Goal: Download file/media: Obtain a digital file from the website

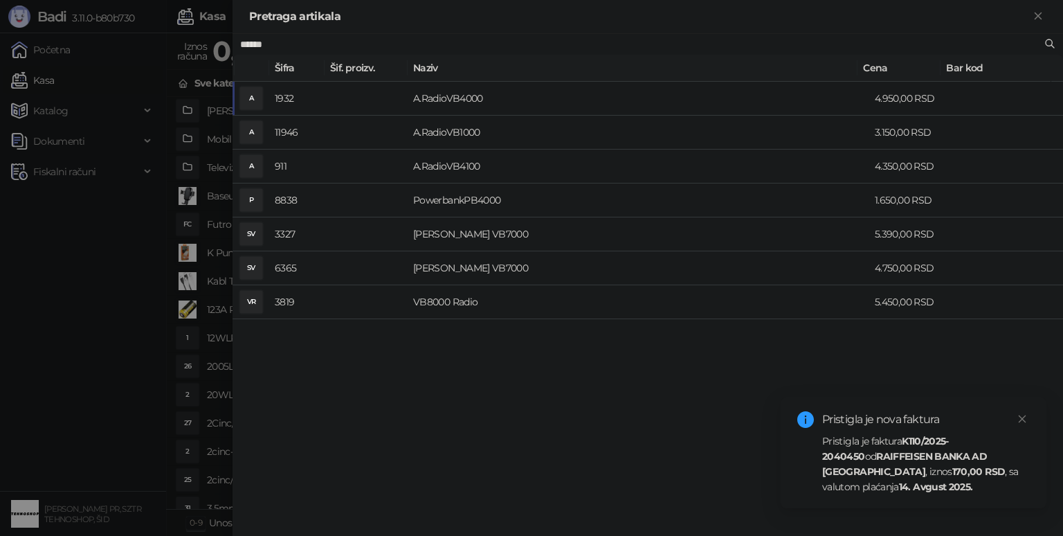
click at [880, 459] on strong "RAIFFEISEN BANKA AD [GEOGRAPHIC_DATA]" at bounding box center [904, 464] width 165 height 28
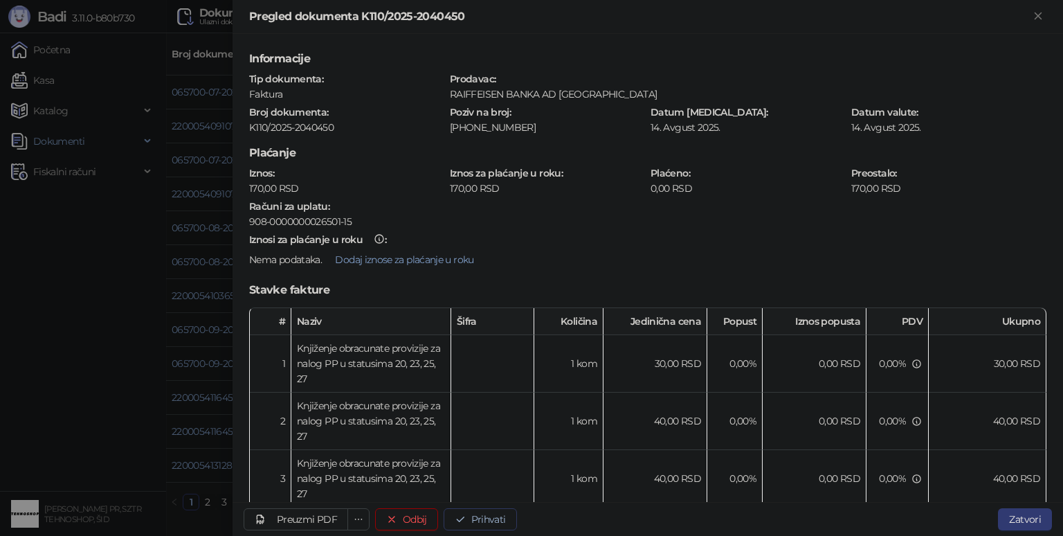
click at [492, 519] on button "Prihvati" at bounding box center [480, 519] width 73 height 22
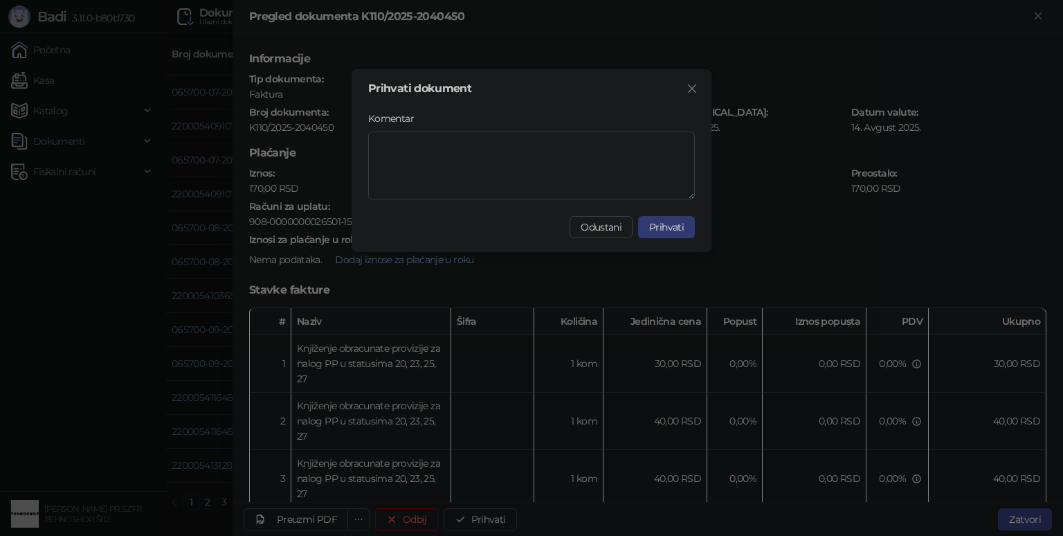
click at [672, 226] on span "Prihvati" at bounding box center [666, 227] width 35 height 12
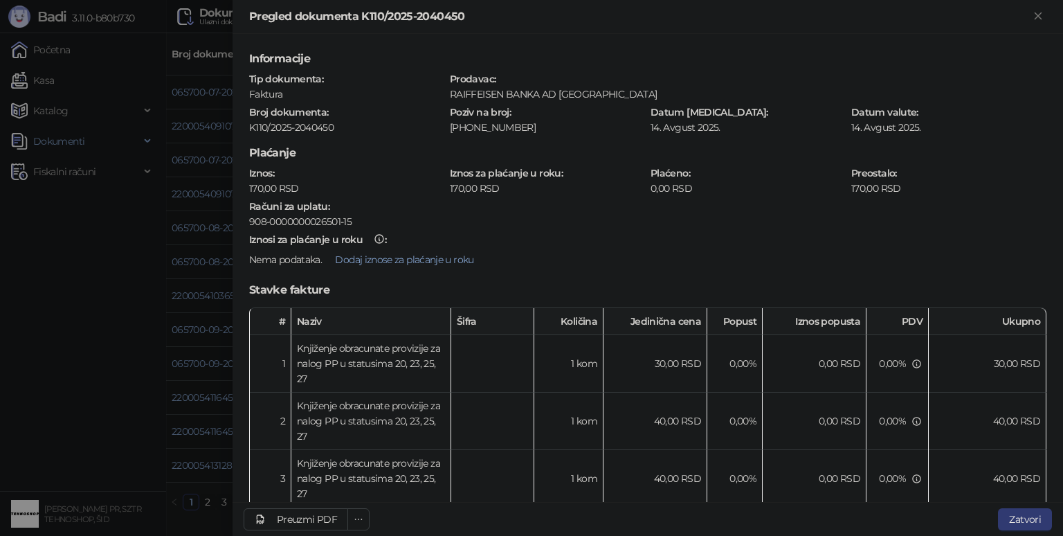
click at [137, 403] on div at bounding box center [531, 268] width 1063 height 536
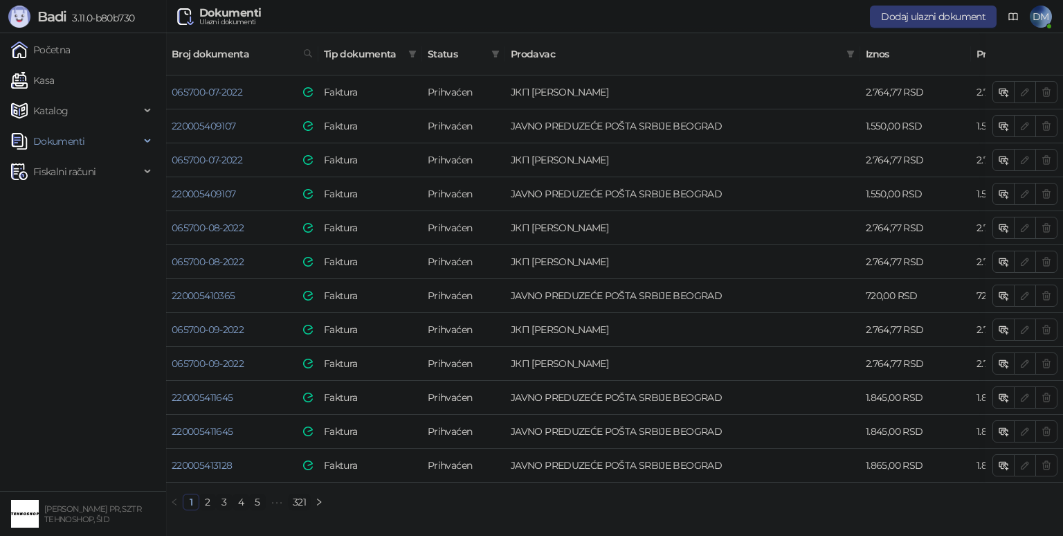
click at [302, 497] on link "321" at bounding box center [299, 501] width 21 height 15
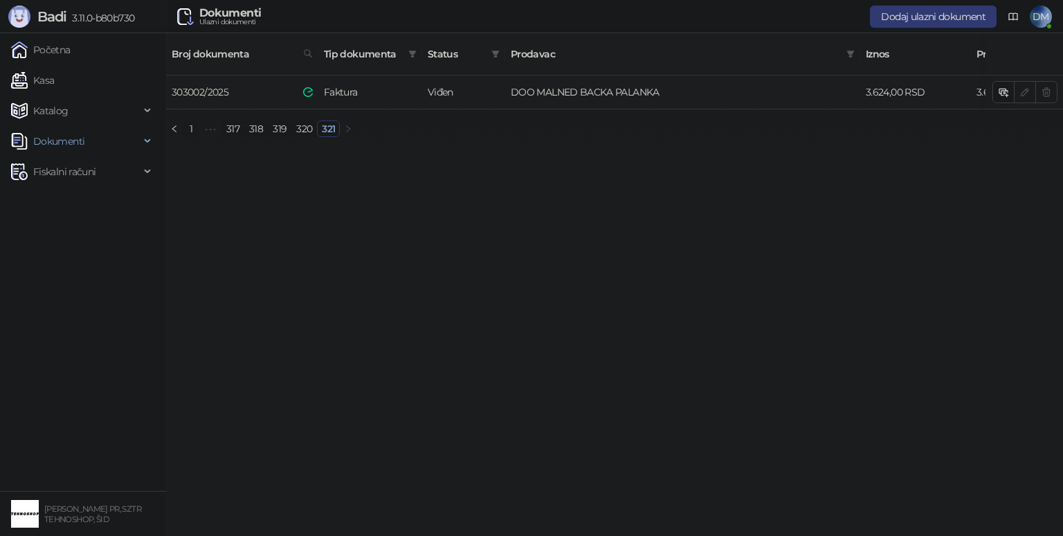
click at [221, 86] on link "303002/2025" at bounding box center [200, 92] width 57 height 12
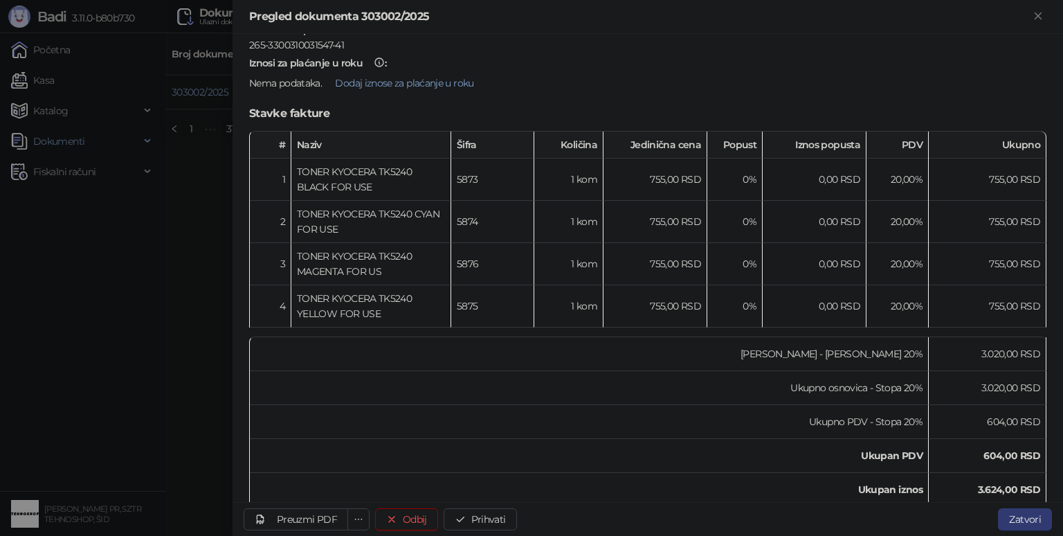
scroll to position [334, 0]
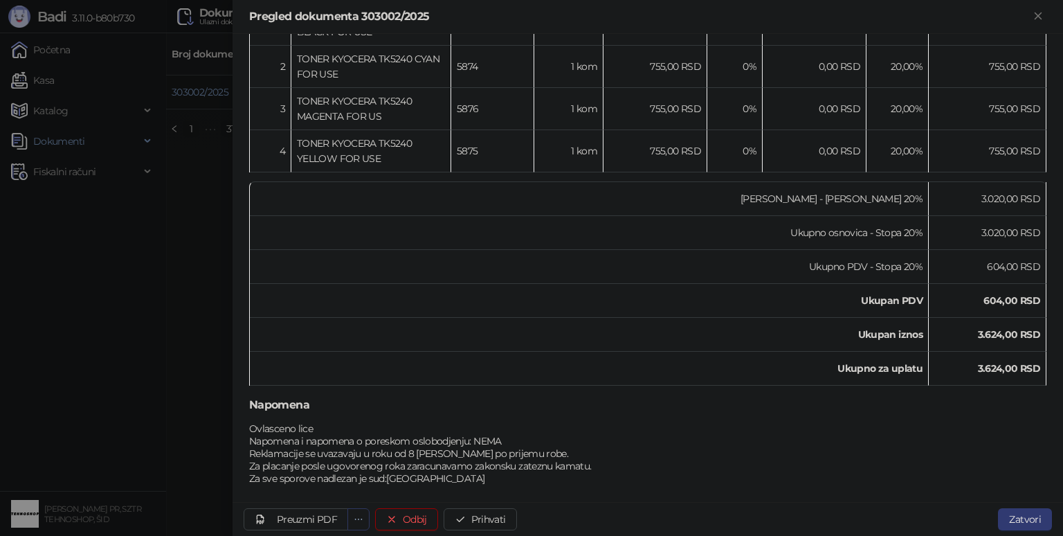
click at [354, 515] on icon "ellipsis" at bounding box center [359, 519] width 10 height 10
click at [322, 489] on span "Preuzmi prilog 303002.pdf" at bounding box center [299, 491] width 118 height 15
click at [322, 489] on div "Informacije Tip dokumenta : Faktura Prodavac : DOO MALNED BACKA PALANKA Broj do…" at bounding box center [648, 268] width 830 height 468
click at [316, 518] on div "Preuzmi PDF" at bounding box center [307, 519] width 60 height 12
click at [325, 518] on div "Preuzmi PDF" at bounding box center [307, 519] width 60 height 12
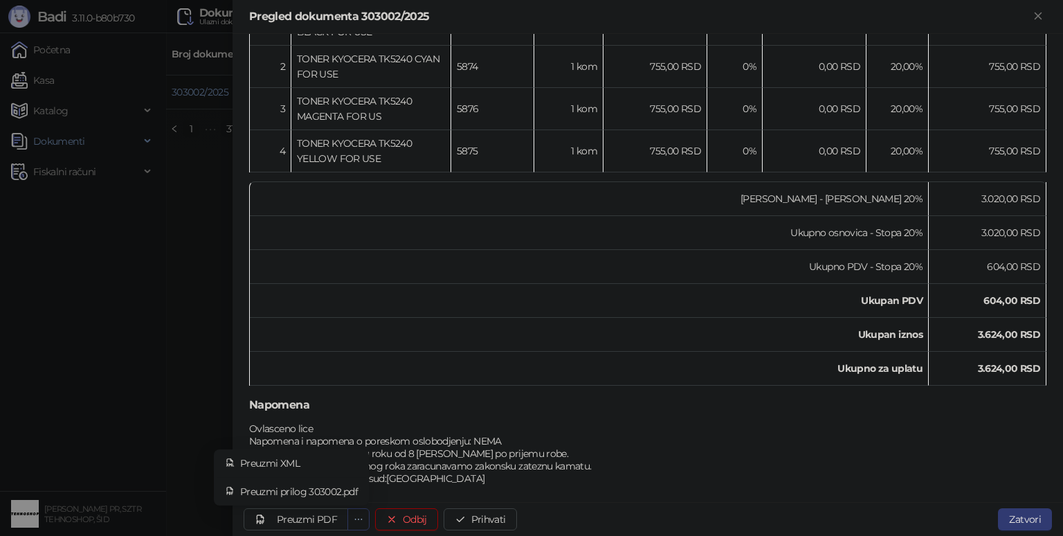
click at [354, 518] on icon "ellipsis" at bounding box center [359, 519] width 10 height 10
click at [299, 517] on div "Preuzmi PDF" at bounding box center [307, 519] width 60 height 12
click at [113, 399] on div at bounding box center [531, 268] width 1063 height 536
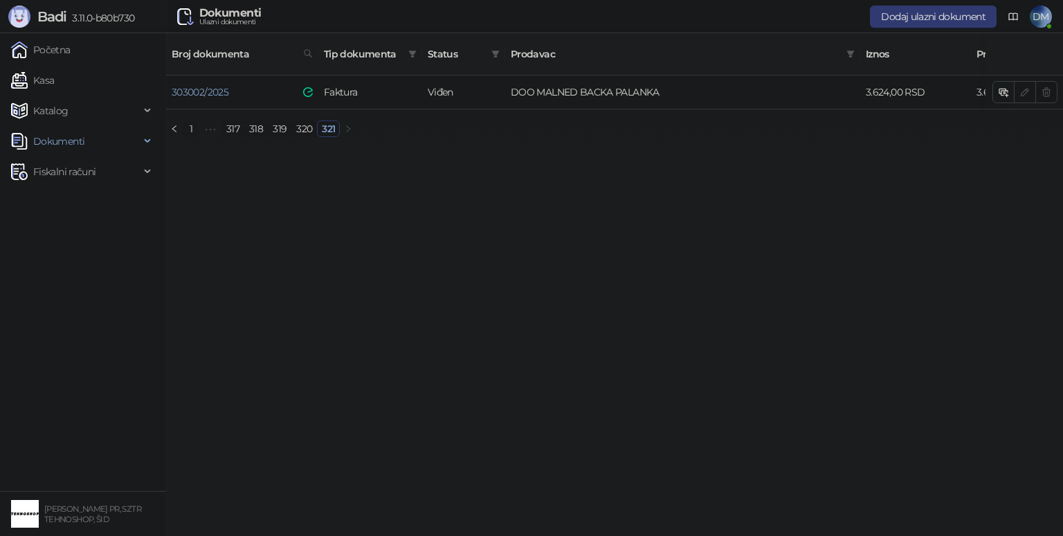
click at [301, 121] on link "320" at bounding box center [304, 128] width 24 height 15
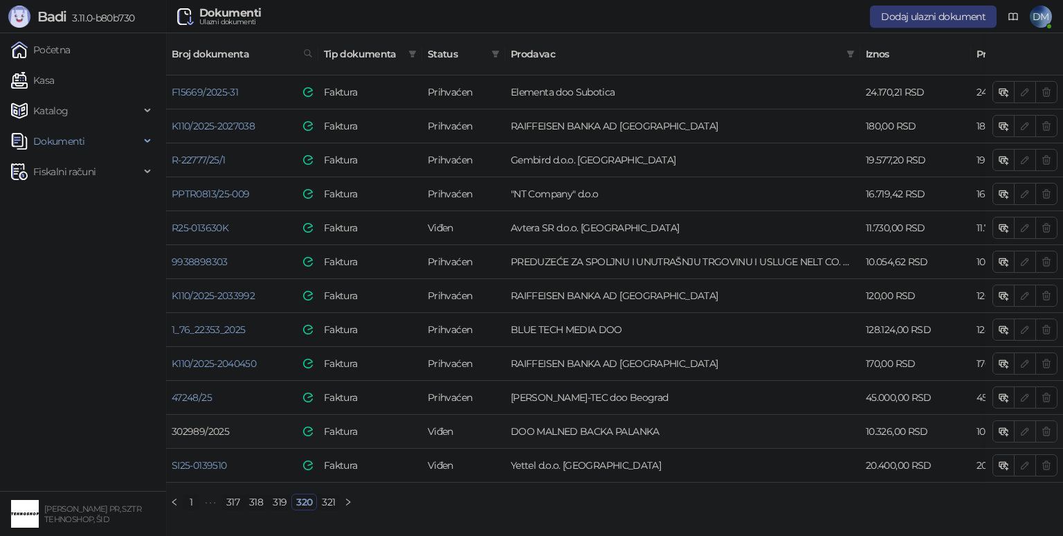
click at [216, 425] on link "302989/2025" at bounding box center [200, 431] width 57 height 12
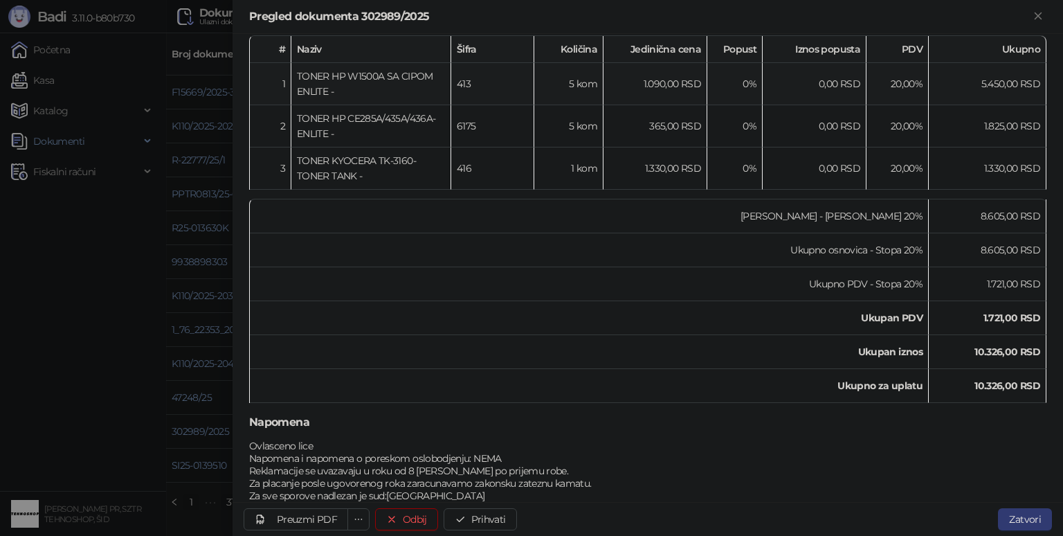
scroll to position [277, 0]
click at [304, 523] on div "Preuzmi PDF" at bounding box center [307, 519] width 60 height 12
click at [300, 520] on div "Preuzmi PDF" at bounding box center [307, 519] width 60 height 12
click at [87, 349] on div at bounding box center [531, 268] width 1063 height 536
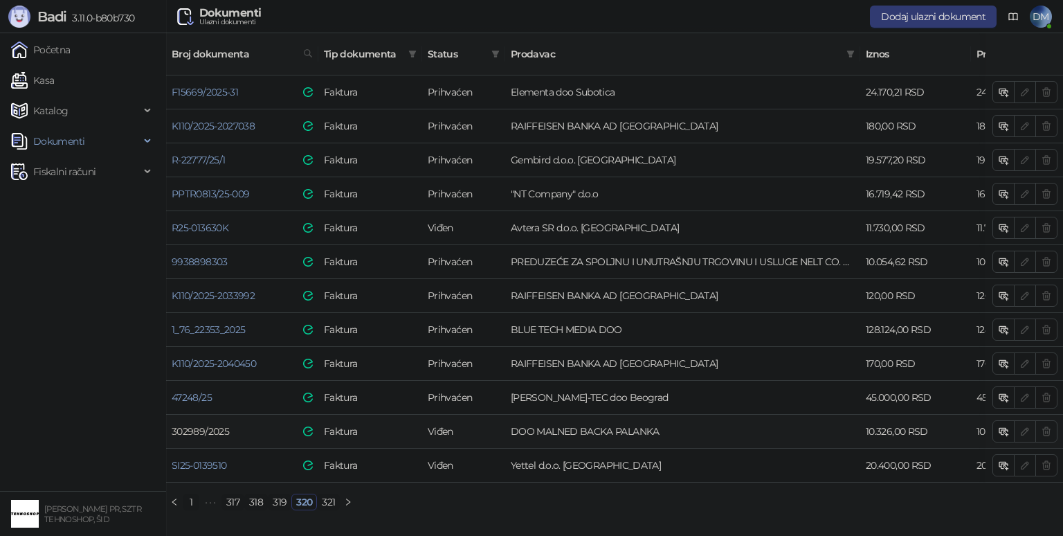
click at [208, 425] on link "302989/2025" at bounding box center [200, 431] width 57 height 12
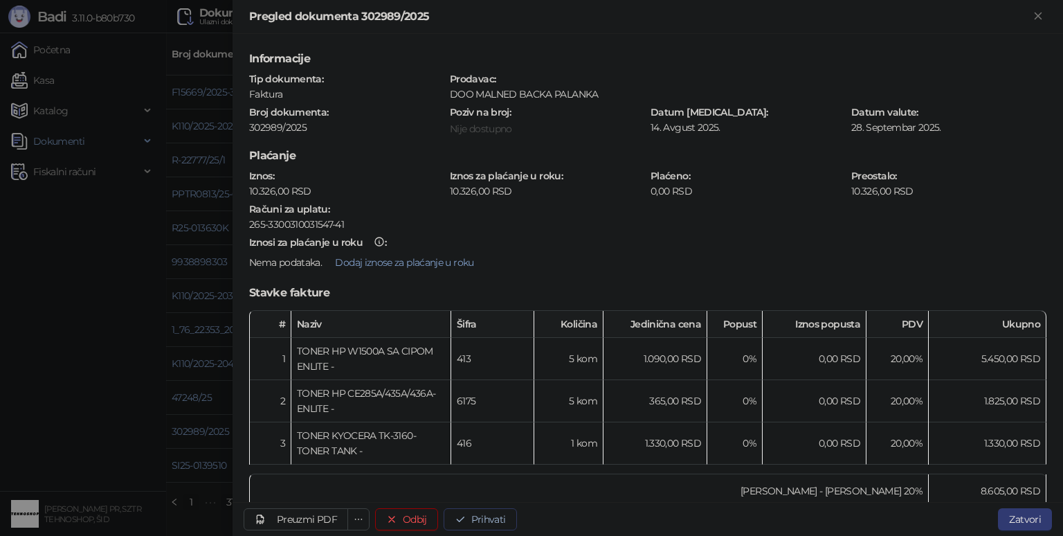
click at [482, 518] on button "Prihvati" at bounding box center [480, 519] width 73 height 22
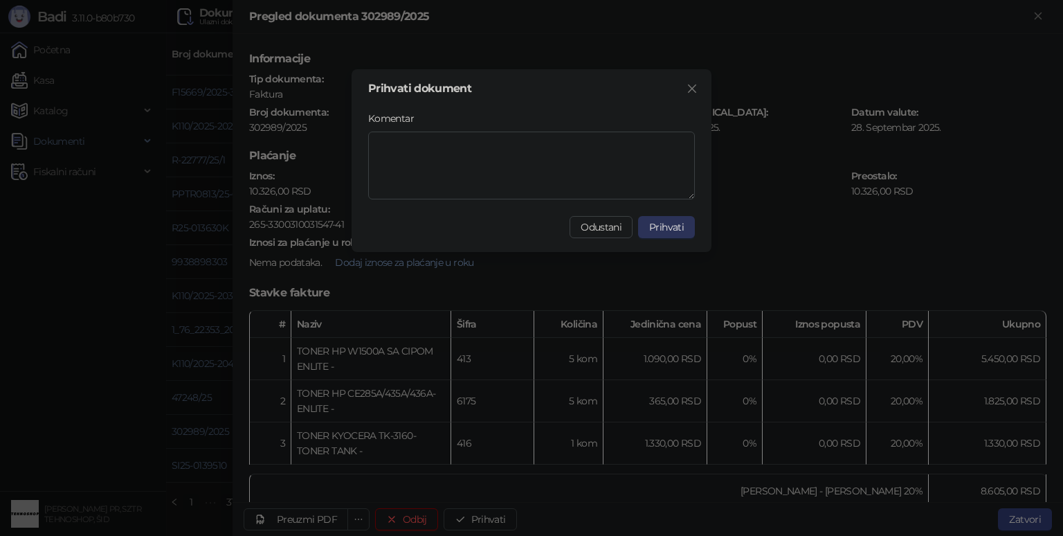
click at [669, 230] on span "Prihvati" at bounding box center [666, 227] width 35 height 12
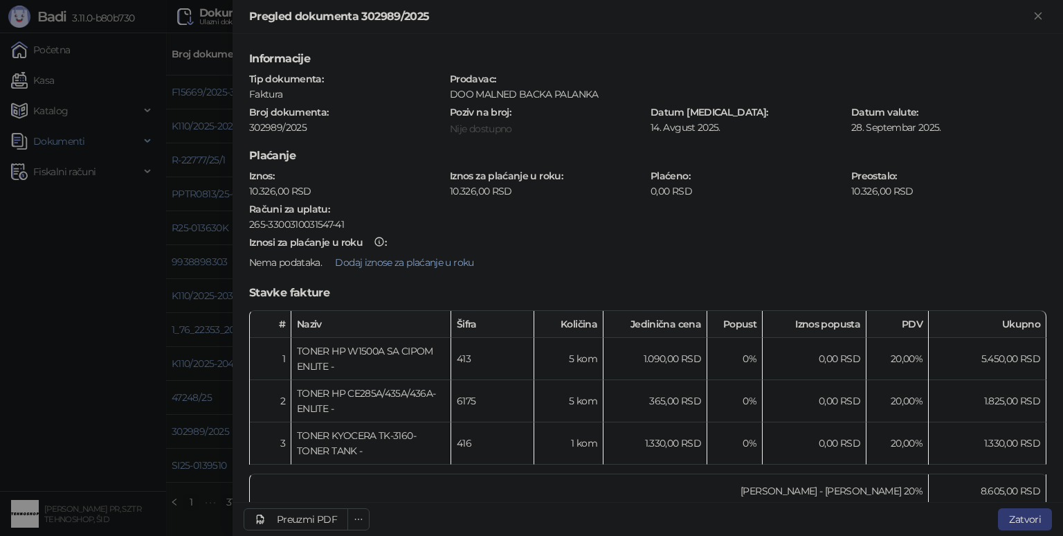
click at [94, 393] on div at bounding box center [531, 268] width 1063 height 536
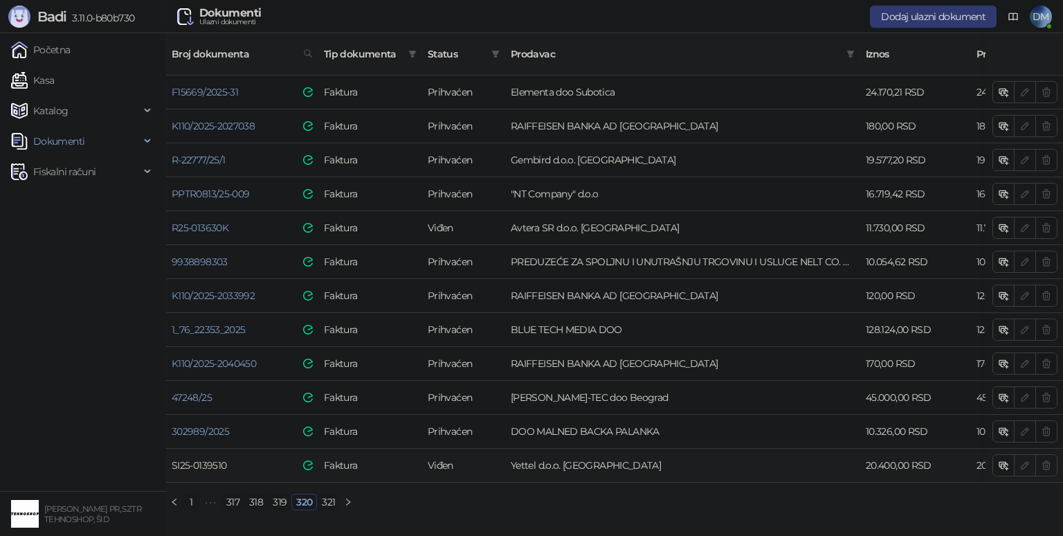
click at [203, 459] on link "SI25-0139510" at bounding box center [199, 465] width 55 height 12
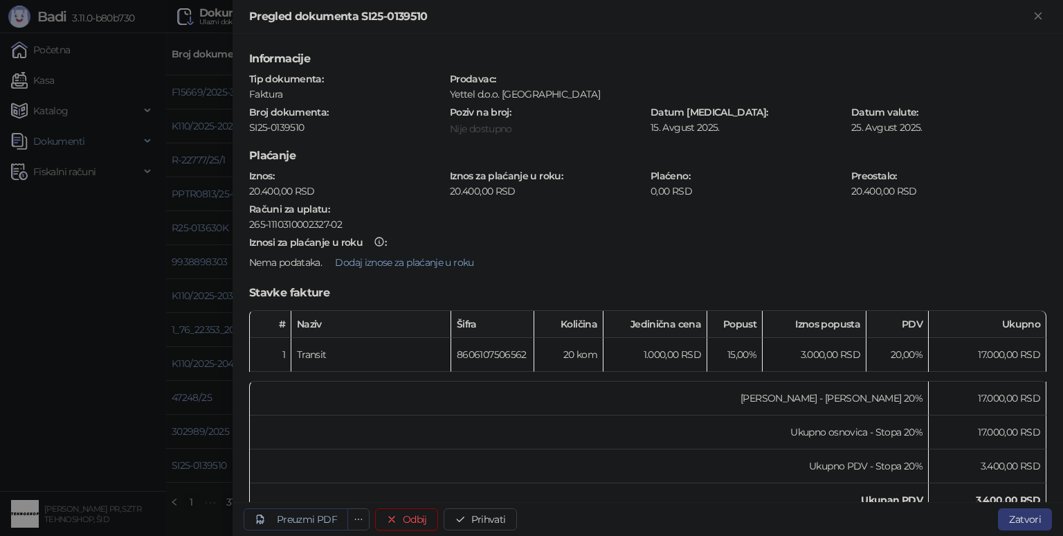
click at [304, 524] on div "Preuzmi PDF" at bounding box center [307, 519] width 60 height 12
click at [313, 523] on div "Preuzmi PDF" at bounding box center [307, 519] width 60 height 12
click at [484, 517] on button "Prihvati" at bounding box center [480, 519] width 73 height 22
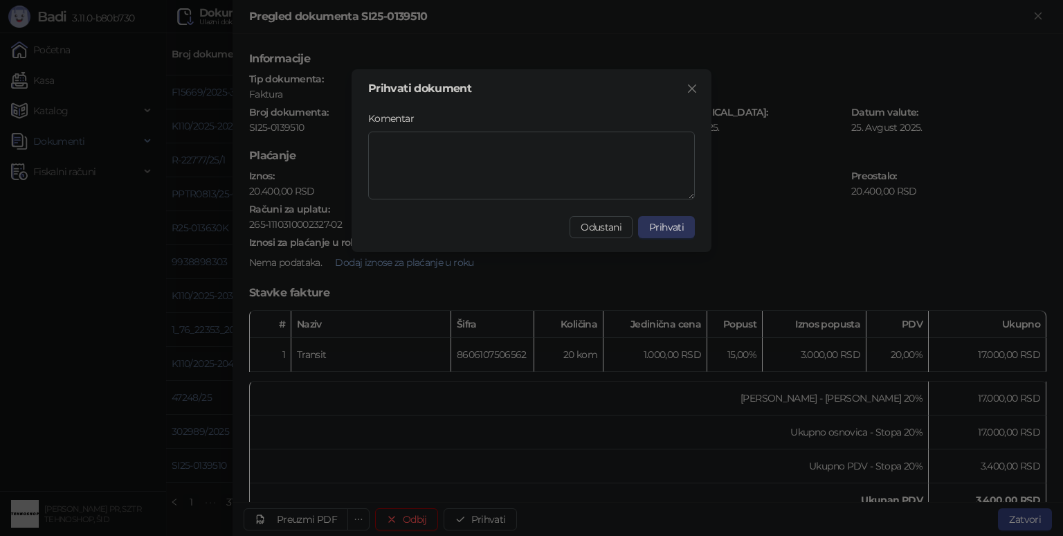
click at [682, 220] on button "Prihvati" at bounding box center [666, 227] width 57 height 22
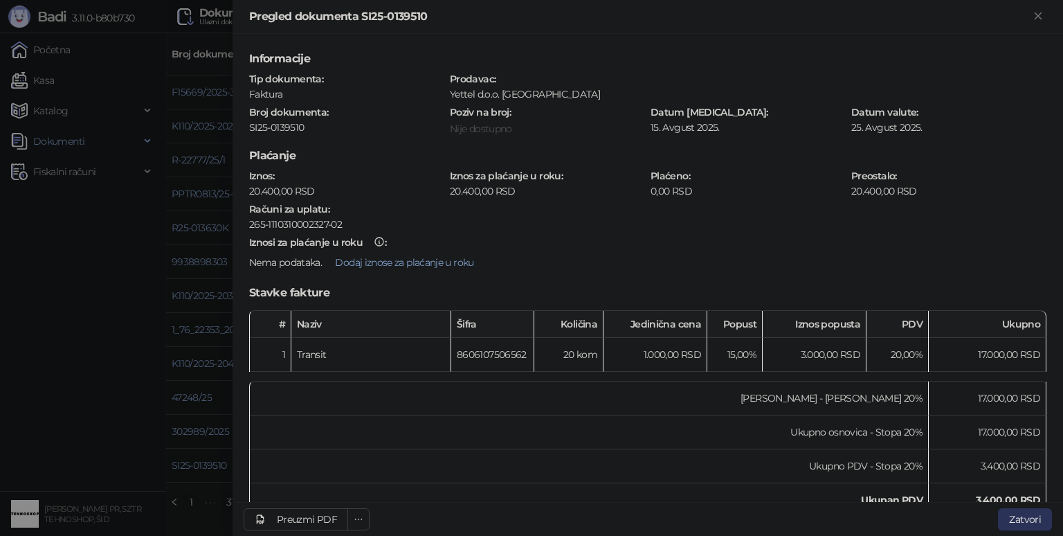
click at [1032, 522] on button "Zatvori" at bounding box center [1025, 519] width 54 height 22
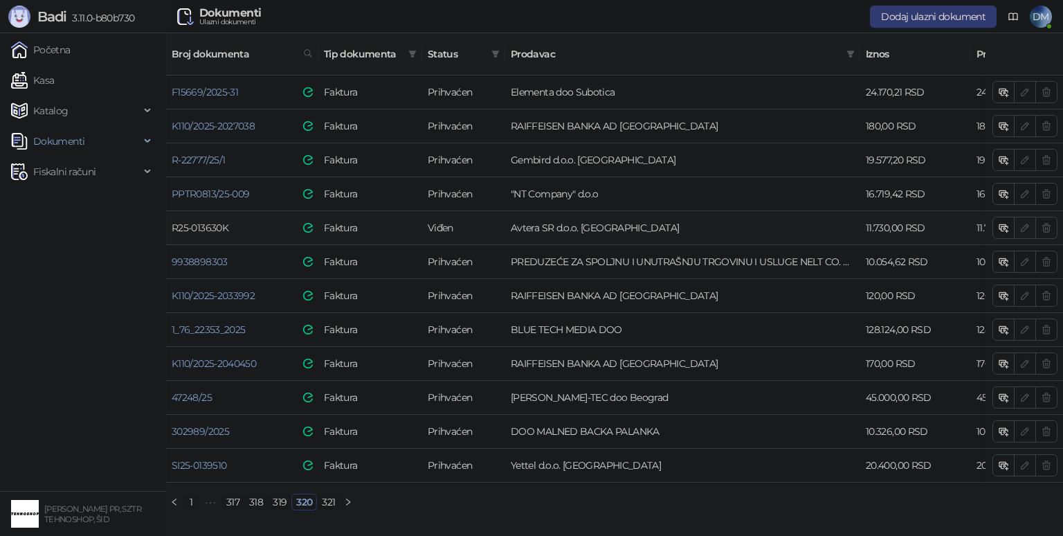
click at [217, 221] on link "R25-013630K" at bounding box center [200, 227] width 57 height 12
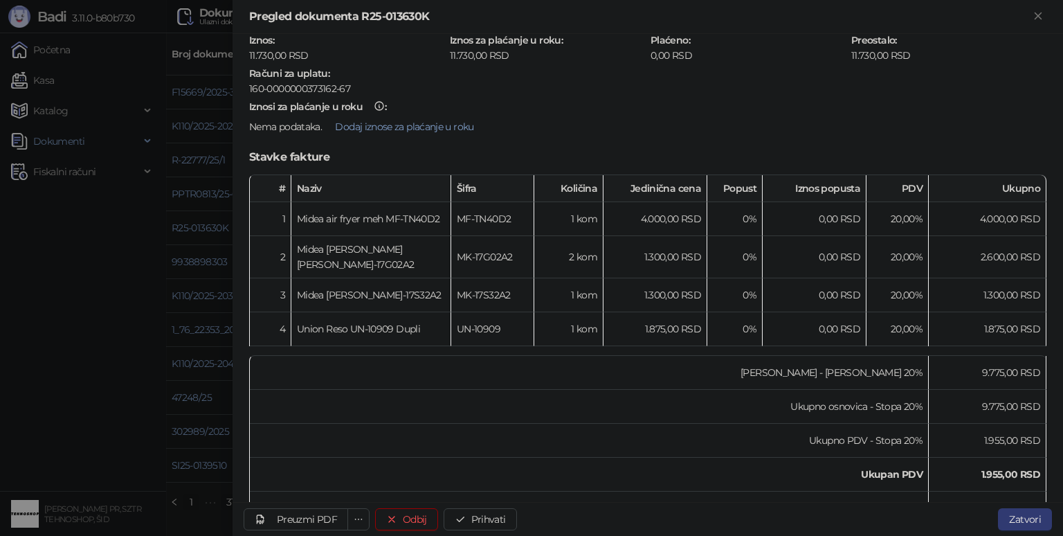
scroll to position [138, 0]
click at [487, 515] on button "Prihvati" at bounding box center [480, 519] width 73 height 22
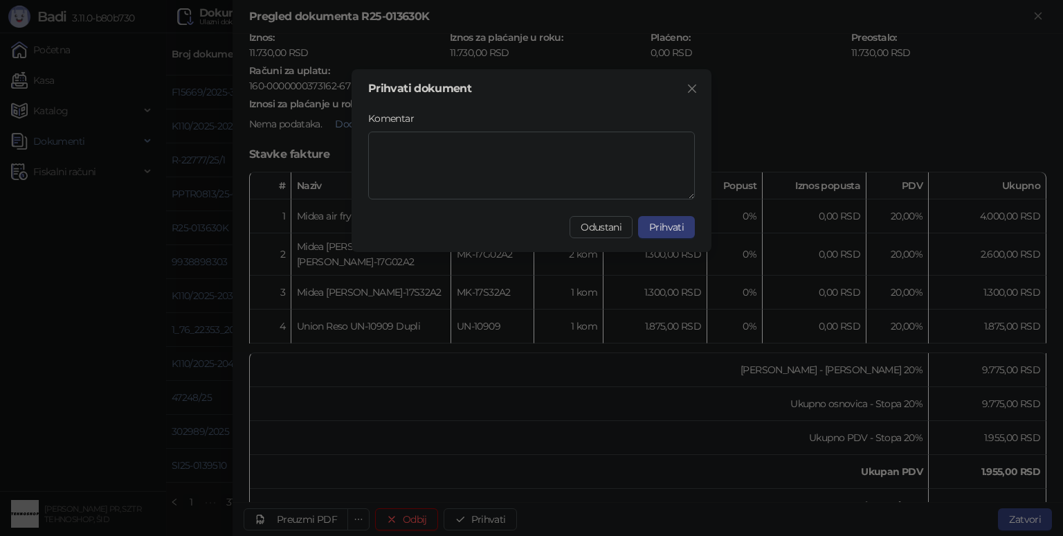
click at [671, 227] on span "Prihvati" at bounding box center [666, 227] width 35 height 12
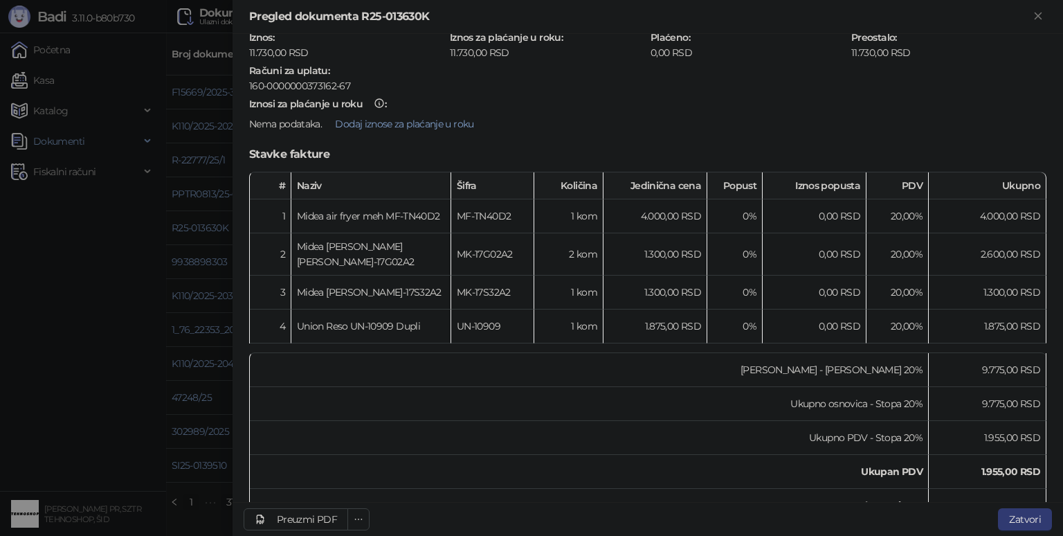
click at [95, 324] on div at bounding box center [531, 268] width 1063 height 536
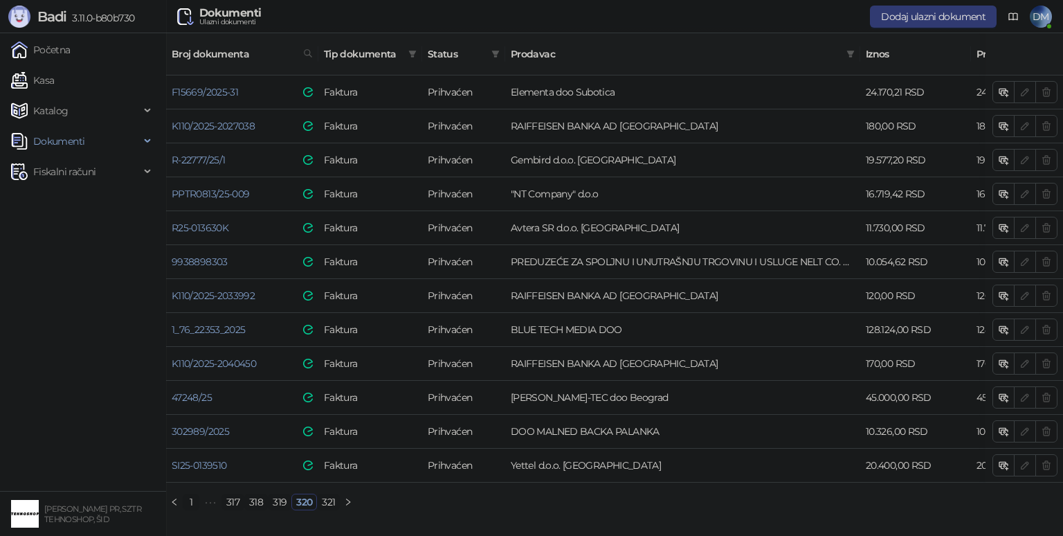
click at [279, 498] on link "319" at bounding box center [280, 501] width 22 height 15
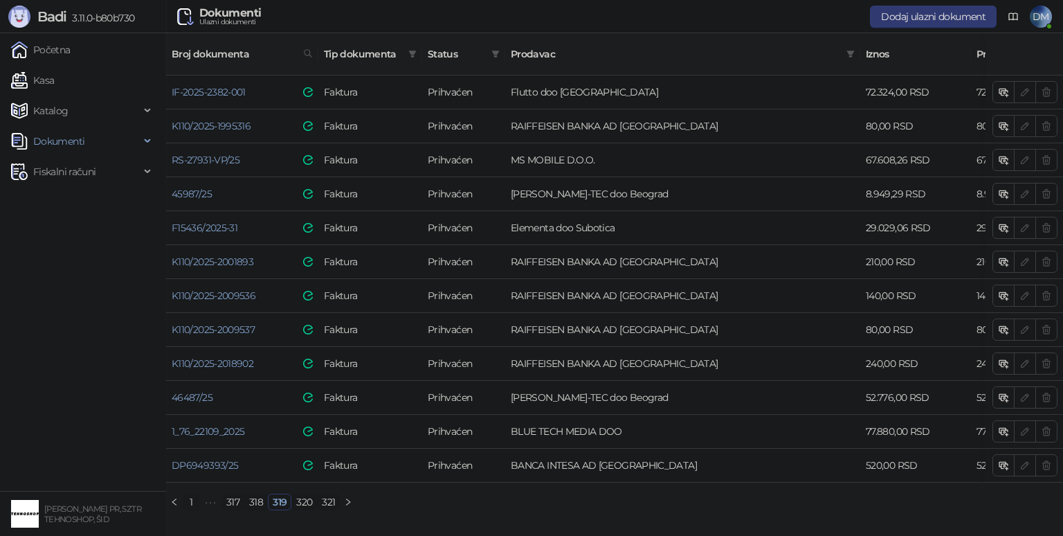
click at [304, 497] on link "320" at bounding box center [304, 501] width 24 height 15
